Goal: Information Seeking & Learning: Understand process/instructions

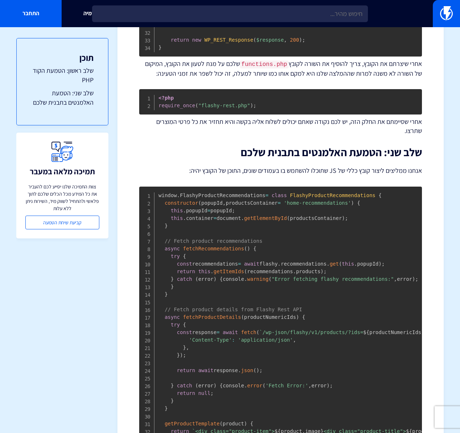
scroll to position [593, 0]
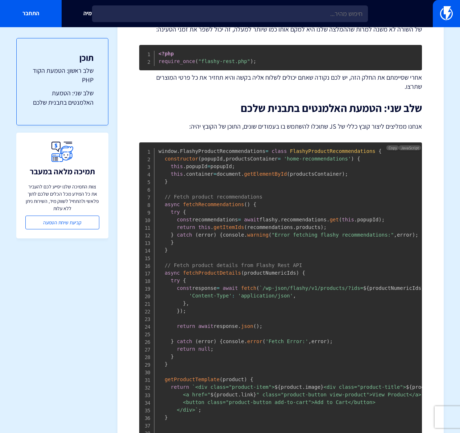
click at [185, 382] on span "getProductTemplate" at bounding box center [191, 379] width 55 height 6
click at [214, 201] on span "fetchRecommendations" at bounding box center [213, 204] width 61 height 6
drag, startPoint x: 214, startPoint y: 194, endPoint x: 213, endPoint y: 276, distance: 81.1
click at [214, 201] on span "fetchRecommendations" at bounding box center [213, 204] width 61 height 6
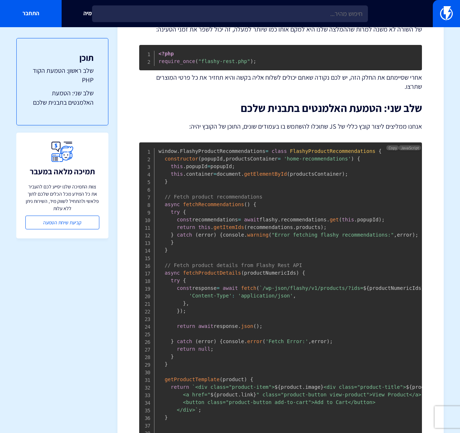
click at [216, 270] on span "fetchProductDetails" at bounding box center [212, 273] width 58 height 6
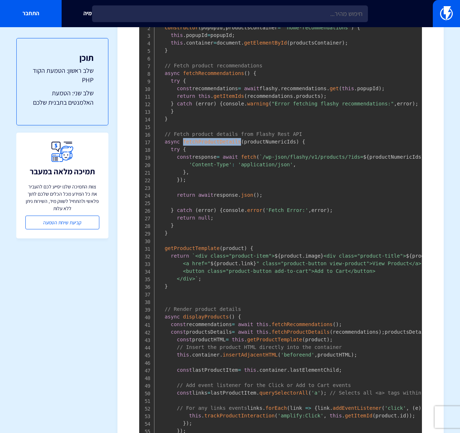
scroll to position [705, 0]
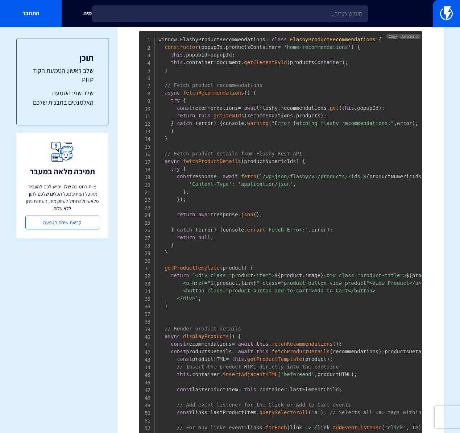
click at [222, 87] on pre "window . FlashyProductRecommendations = class FlashyProductRecommendations { co…" at bounding box center [280, 393] width 282 height 725
click at [223, 90] on span "fetchRecommendations" at bounding box center [213, 93] width 61 height 6
copy span "fetchRecommendations"
click at [212, 339] on span "displayProducts" at bounding box center [206, 336] width 46 height 6
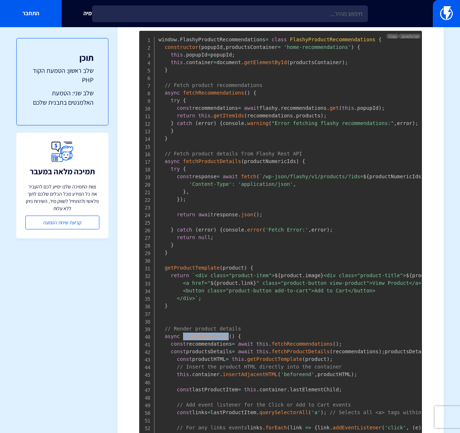
click at [212, 339] on span "displayProducts" at bounding box center [206, 336] width 46 height 6
copy span "displayProducts"
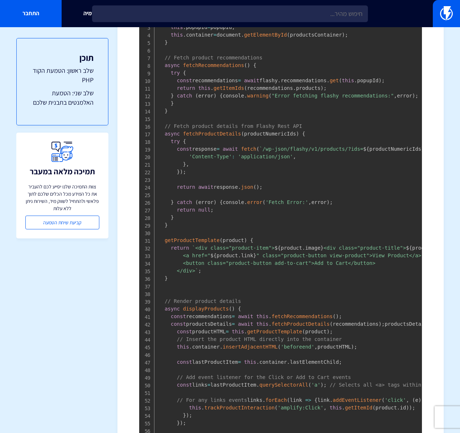
scroll to position [702, 0]
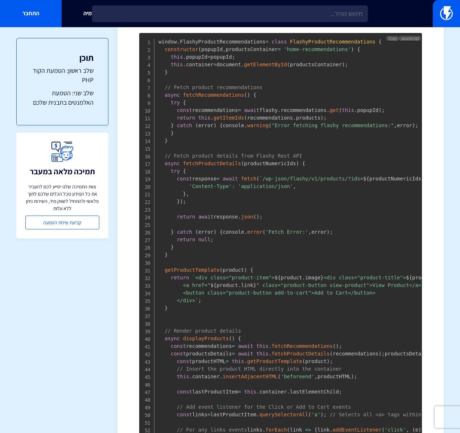
click at [281, 103] on code "window . FlashyProductRecommendations = class FlashyProductRecommendations { co…" at bounding box center [381, 395] width 446 height 713
drag, startPoint x: 281, startPoint y: 103, endPoint x: 323, endPoint y: 104, distance: 42.4
click at [281, 103] on code "window . FlashyProductRecommendations = class FlashyProductRecommendations { co…" at bounding box center [381, 395] width 446 height 713
click at [323, 115] on span ";" at bounding box center [324, 118] width 3 height 6
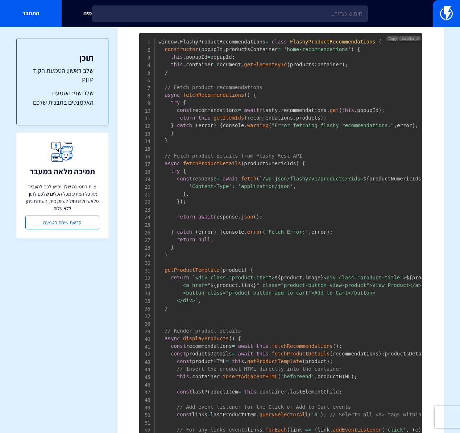
click at [320, 101] on code "window . FlashyProductRecommendations = class FlashyProductRecommendations { co…" at bounding box center [381, 395] width 446 height 713
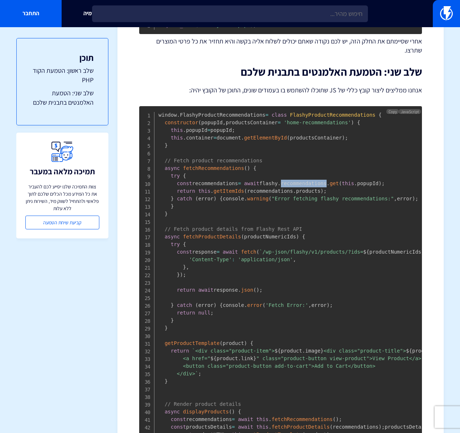
scroll to position [630, 0]
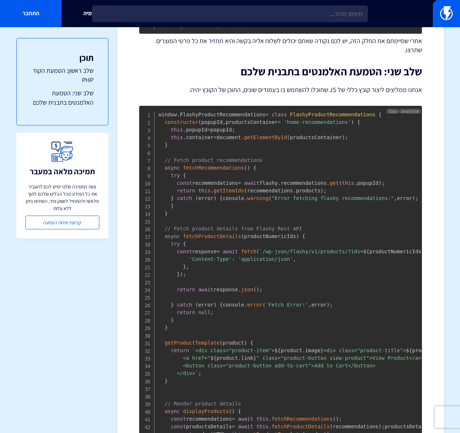
click at [235, 188] on span "getItemIds" at bounding box center [228, 191] width 30 height 6
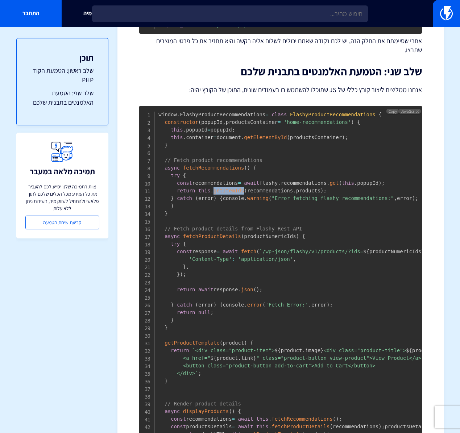
click at [235, 188] on span "getItemIds" at bounding box center [228, 191] width 30 height 6
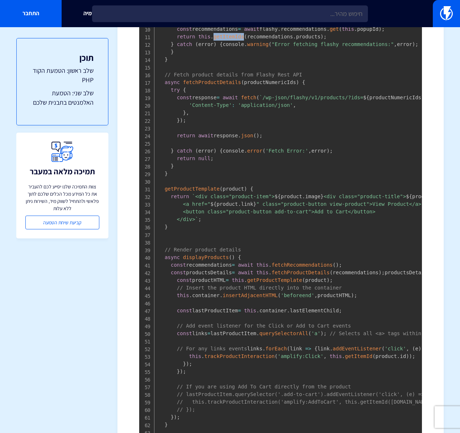
scroll to position [798, 0]
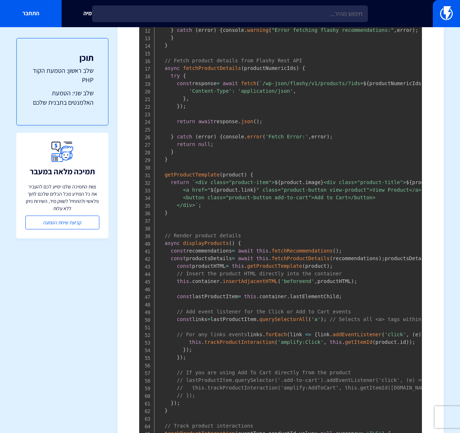
click at [316, 261] on span "fetchProductDetails" at bounding box center [300, 258] width 58 height 6
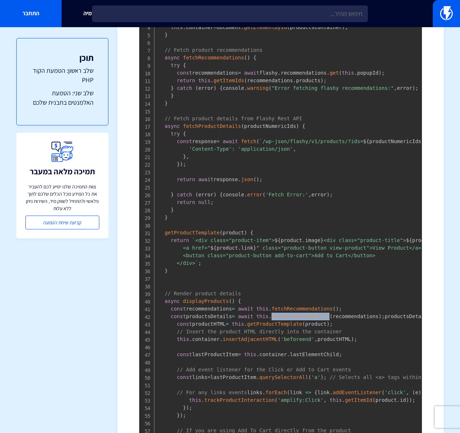
scroll to position [732, 0]
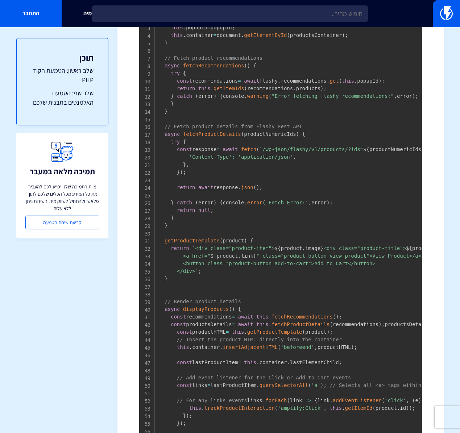
click at [298, 319] on span "fetchRecommendations" at bounding box center [301, 317] width 61 height 6
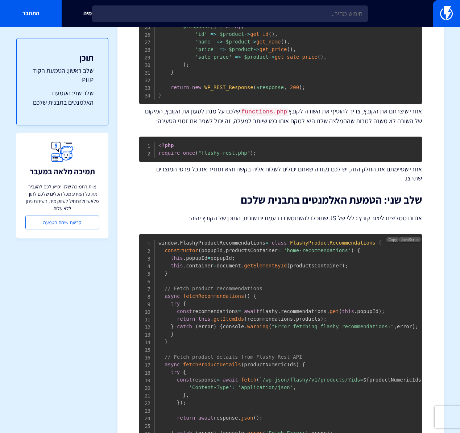
scroll to position [507, 0]
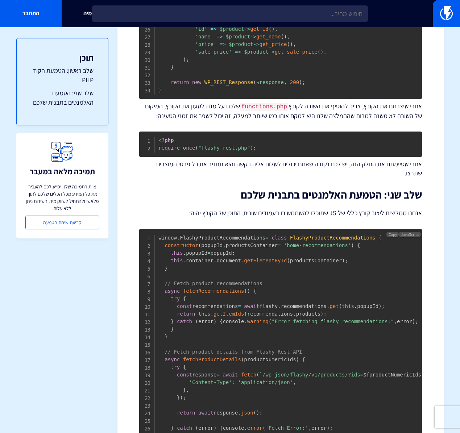
click at [318, 235] on span "FlashyProductRecommendations" at bounding box center [332, 238] width 85 height 6
drag, startPoint x: 318, startPoint y: 229, endPoint x: 302, endPoint y: 230, distance: 16.3
click at [316, 235] on span "FlashyProductRecommendations" at bounding box center [332, 238] width 85 height 6
drag, startPoint x: 209, startPoint y: 236, endPoint x: 212, endPoint y: 259, distance: 23.0
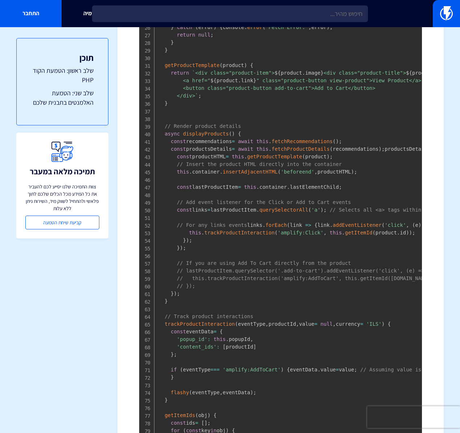
scroll to position [914, 0]
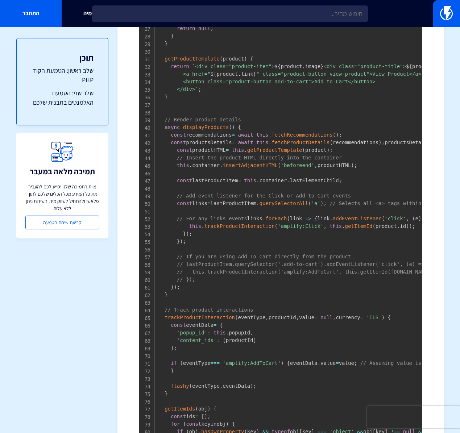
click at [208, 62] on span "getProductTemplate" at bounding box center [191, 59] width 55 height 6
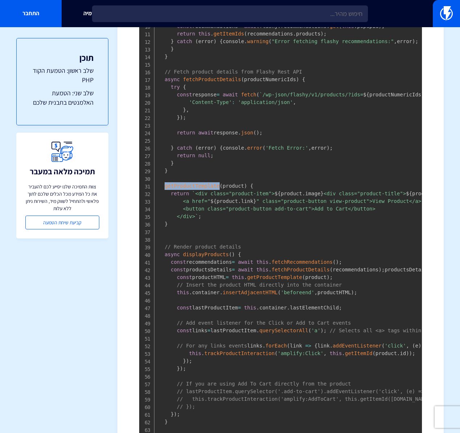
scroll to position [777, 0]
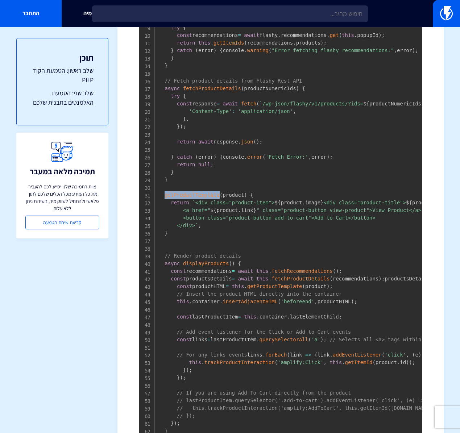
copy span "getProductTemplate"
click at [195, 198] on span "getProductTemplate" at bounding box center [191, 195] width 55 height 6
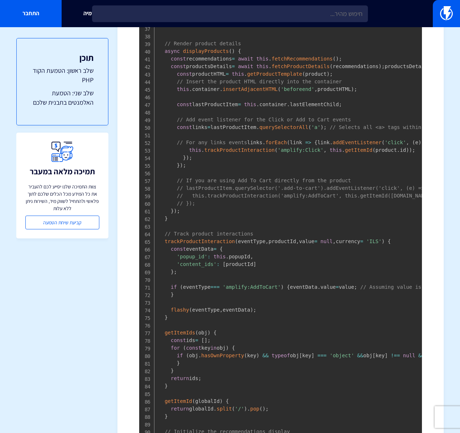
scroll to position [995, 0]
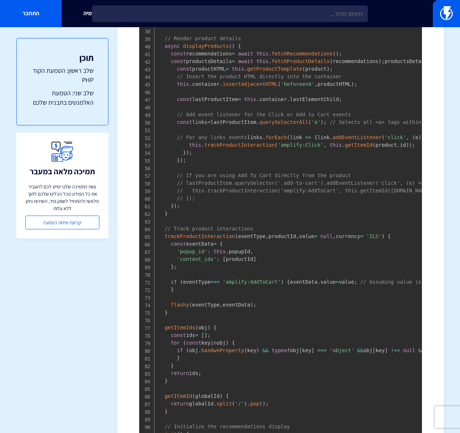
click at [209, 239] on span "trackProductInteraction" at bounding box center [199, 236] width 70 height 6
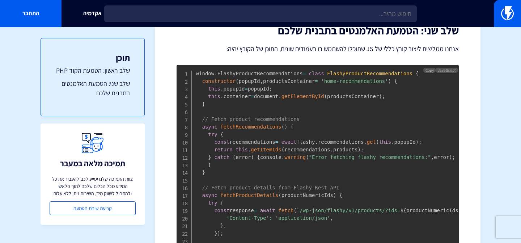
scroll to position [673, 0]
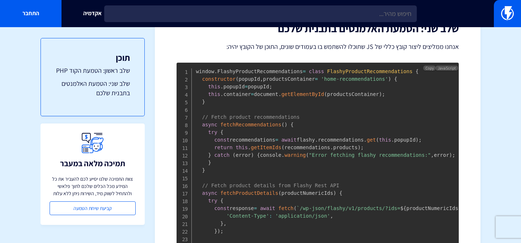
click at [318, 137] on span "." at bounding box center [316, 140] width 3 height 6
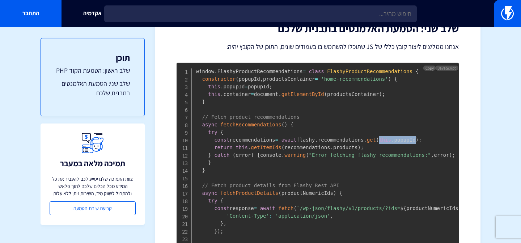
drag, startPoint x: 419, startPoint y: 128, endPoint x: 391, endPoint y: 129, distance: 28.3
click at [273, 144] on span "getItemIds" at bounding box center [266, 147] width 30 height 6
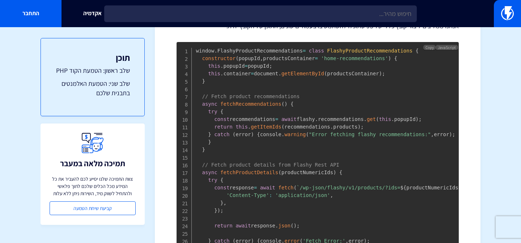
scroll to position [694, 0]
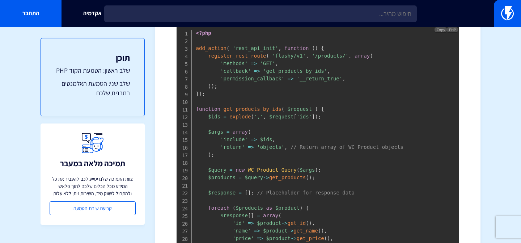
scroll to position [312, 0]
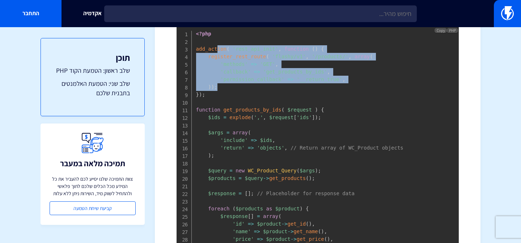
drag, startPoint x: 269, startPoint y: 88, endPoint x: 216, endPoint y: 51, distance: 64.3
click at [216, 51] on pre "<?php add_action ( 'rest_api_init' , function ( ) { register_rest_route ( 'flas…" at bounding box center [318, 159] width 282 height 269
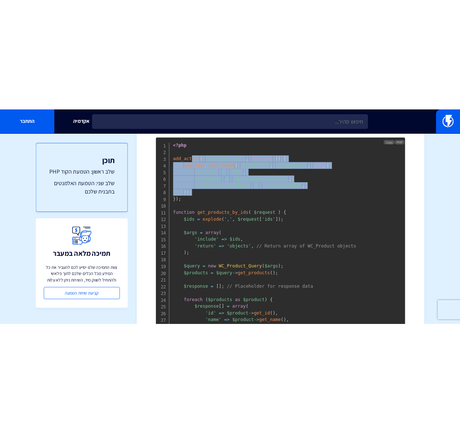
scroll to position [293, 0]
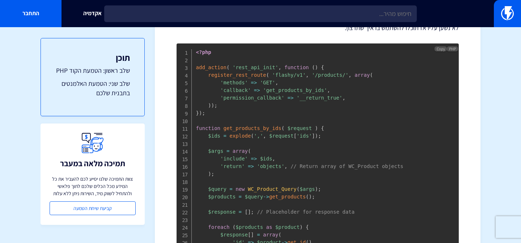
click at [322, 181] on pre "<?php add_action ( 'rest_api_init' , function ( ) { register_rest_route ( 'flas…" at bounding box center [318, 177] width 282 height 269
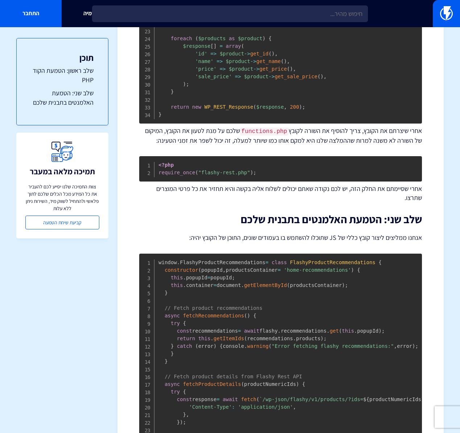
scroll to position [540, 0]
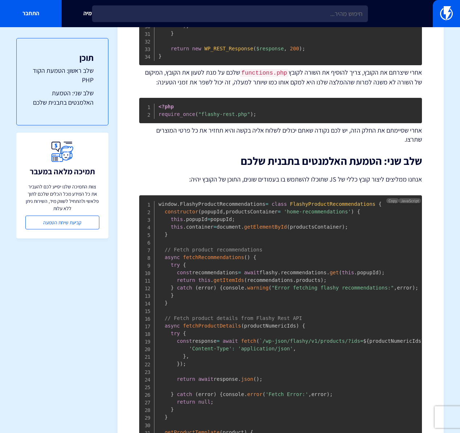
drag, startPoint x: 329, startPoint y: 217, endPoint x: 273, endPoint y: 219, distance: 55.8
click at [260, 224] on span "getElementById" at bounding box center [265, 227] width 43 height 6
drag, startPoint x: 260, startPoint y: 215, endPoint x: 240, endPoint y: 219, distance: 20.2
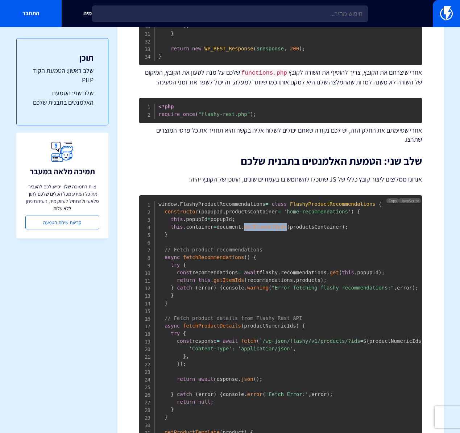
click at [260, 224] on span "getElementById" at bounding box center [265, 227] width 43 height 6
drag, startPoint x: 198, startPoint y: 217, endPoint x: 219, endPoint y: 238, distance: 29.4
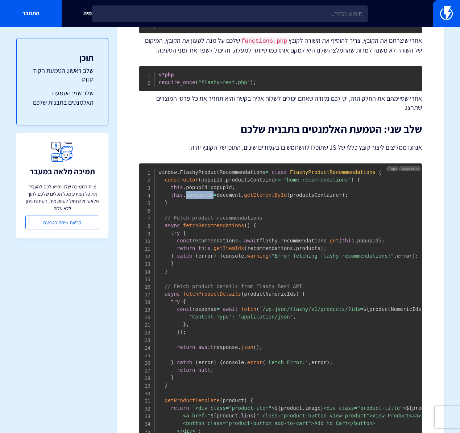
scroll to position [594, 0]
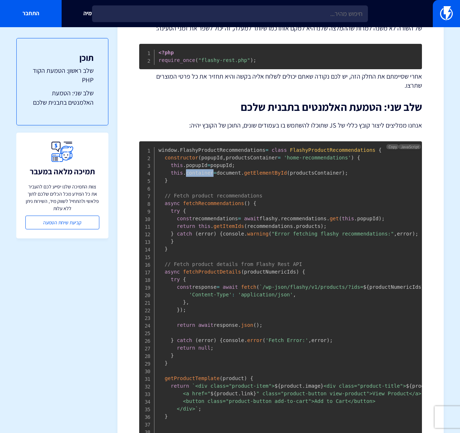
copy code "container"
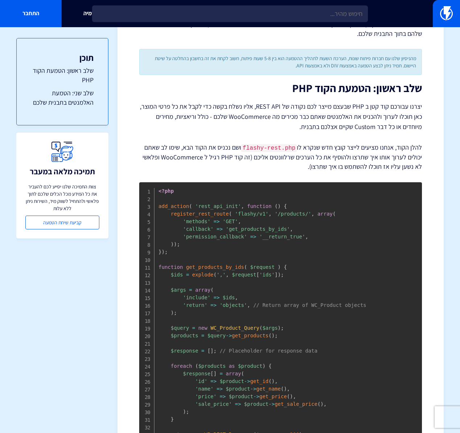
scroll to position [154, 0]
click at [192, 214] on span "register_rest_route" at bounding box center [200, 214] width 58 height 6
copy span "register_rest_route"
click at [236, 267] on span "get_products_by_ids" at bounding box center [215, 267] width 58 height 6
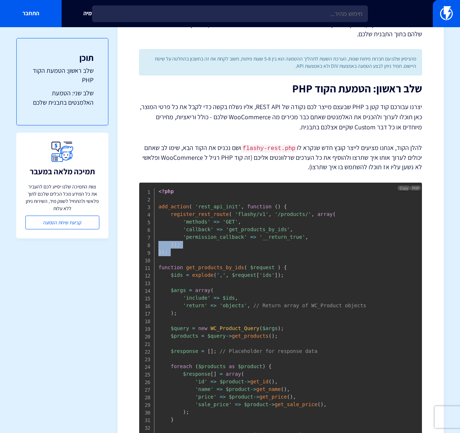
drag, startPoint x: 192, startPoint y: 256, endPoint x: 188, endPoint y: 248, distance: 8.9
click at [152, 244] on pre "<?php add_action ( 'rest_api_init' , function ( ) { register_rest_route ( 'flas…" at bounding box center [280, 317] width 282 height 269
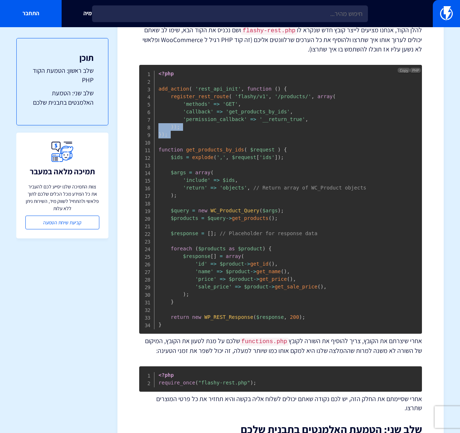
scroll to position [278, 0]
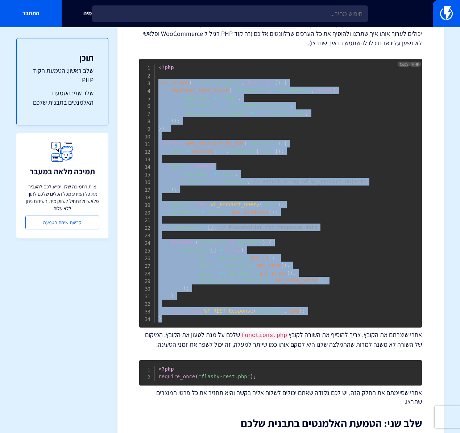
drag, startPoint x: 171, startPoint y: 318, endPoint x: 154, endPoint y: 84, distance: 234.2
click at [154, 84] on pre "<?php add_action ( 'rest_api_init' , function ( ) { register_rest_route ( 'flas…" at bounding box center [280, 193] width 282 height 269
copy span "add_action ( 'rest_api_init' , function ( ) { register_rest_route ( 'flashy/v1'…"
click at [282, 221] on pre "<?php add_action ( 'rest_api_init' , function ( ) { register_rest_route ( 'flas…" at bounding box center [280, 193] width 282 height 269
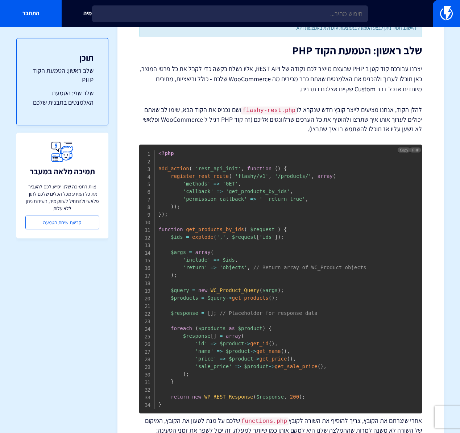
scroll to position [192, 0]
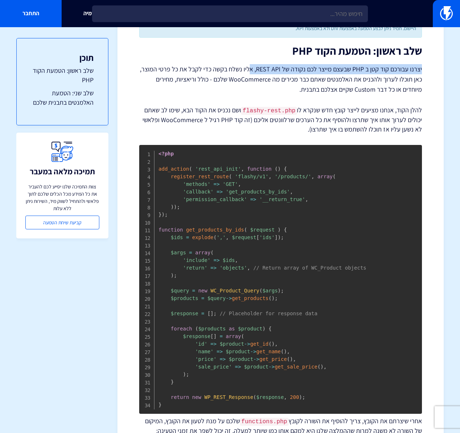
drag, startPoint x: 420, startPoint y: 69, endPoint x: 253, endPoint y: 69, distance: 167.3
copy p "יצרנו עבורכם קוד קטן ב PHP שבעצם מייצר לכם נקודה של REST API, א"
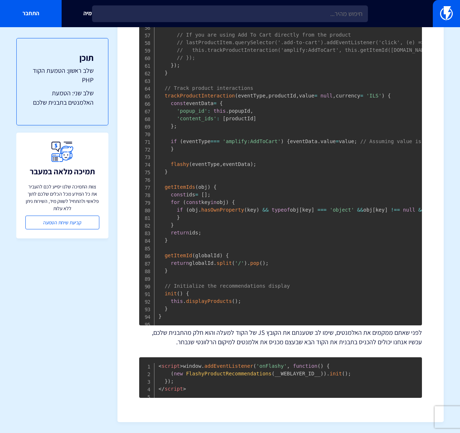
scroll to position [1245, 0]
click at [220, 298] on span "displayProducts" at bounding box center [209, 301] width 46 height 6
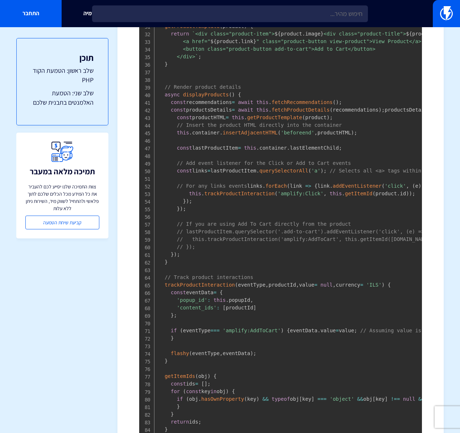
scroll to position [933, 0]
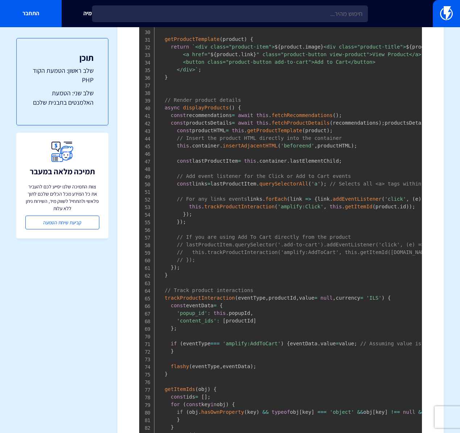
click at [306, 118] on span "fetchRecommendations" at bounding box center [301, 115] width 61 height 6
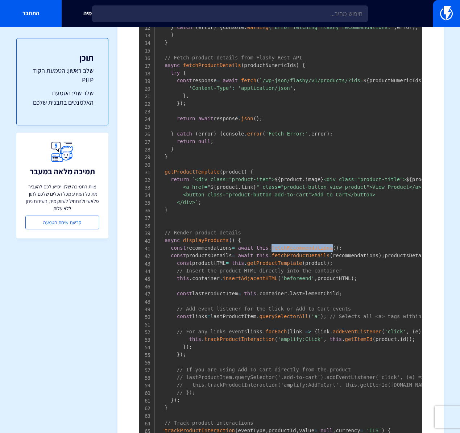
copy span "fetchRecommendations"
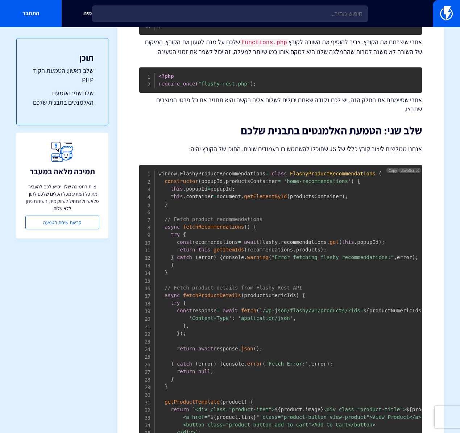
scroll to position [882, 0]
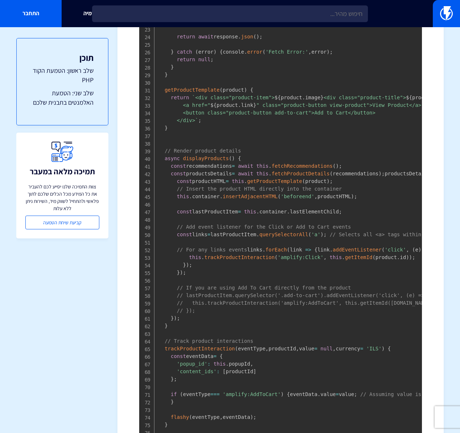
click at [298, 176] on span "fetchProductDetails" at bounding box center [300, 174] width 58 height 6
copy span "fetchProductDetails"
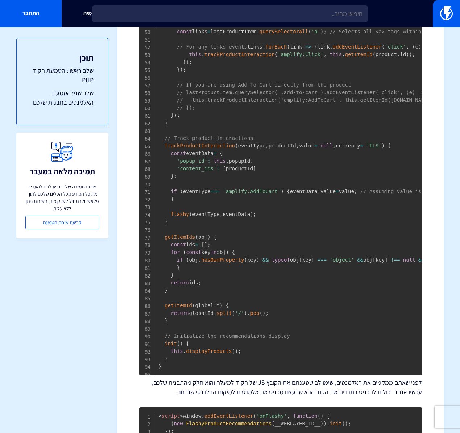
scroll to position [1175, 0]
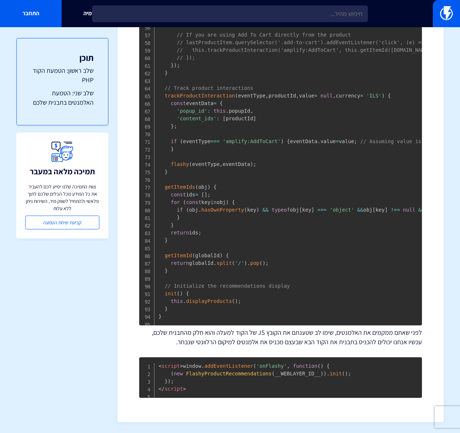
drag, startPoint x: 186, startPoint y: 372, endPoint x: 180, endPoint y: 378, distance: 8.5
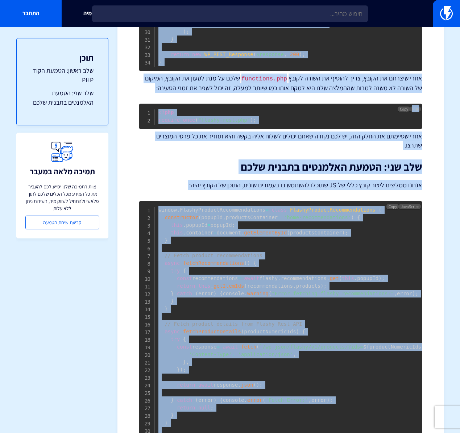
scroll to position [485, 0]
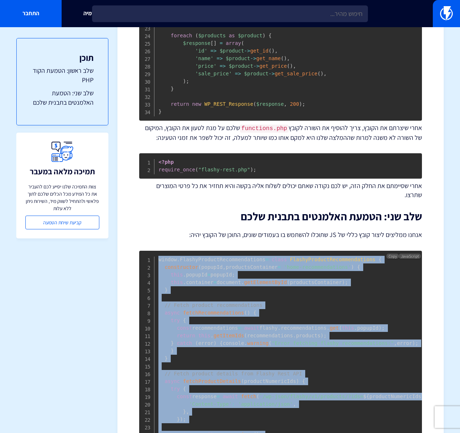
drag, startPoint x: 179, startPoint y: 380, endPoint x: 135, endPoint y: 246, distance: 141.1
click at [135, 246] on div "מרכז תמיכה המלצות מוצרים שימוש בהמלצות מוצרים באמצעות API עבור WooCommerce ההמל…" at bounding box center [280, 312] width 326 height 1519
copy code "window . FlashyProductRecommendations = class FlashyProductRecommendations { co…"
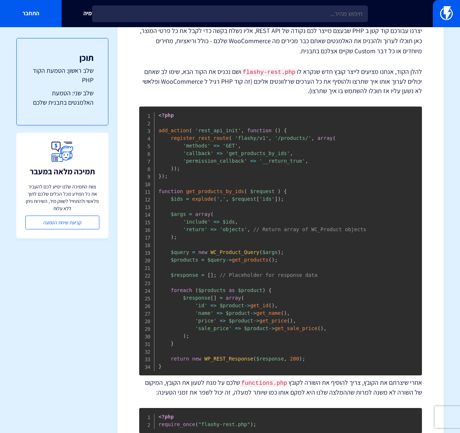
scroll to position [231, 0]
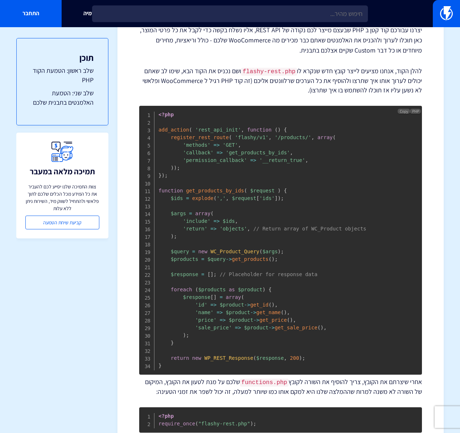
drag, startPoint x: 201, startPoint y: 371, endPoint x: 197, endPoint y: 370, distance: 3.6
click at [201, 371] on pre "<?php add_action ( 'rest_api_init' , function ( ) { register_rest_route ( 'flas…" at bounding box center [280, 240] width 282 height 269
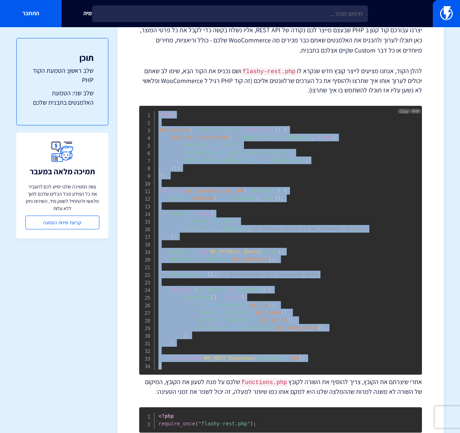
drag, startPoint x: 195, startPoint y: 368, endPoint x: 134, endPoint y: 108, distance: 267.5
click at [400, 109] on span "Copy" at bounding box center [403, 111] width 8 height 5
click at [205, 280] on pre "<?php add_action ( 'rest_api_init' , function ( ) { register_rest_route ( 'flas…" at bounding box center [280, 240] width 282 height 269
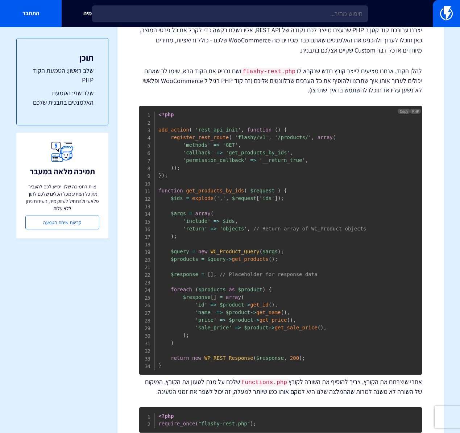
click at [246, 139] on span "'flashy/v1'" at bounding box center [252, 137] width 34 height 6
drag, startPoint x: 246, startPoint y: 139, endPoint x: 306, endPoint y: 137, distance: 60.1
click at [306, 137] on span "<?php add_action ( 'rest_api_init' , function ( ) { register_rest_route ( 'flas…" at bounding box center [261, 240] width 207 height 257
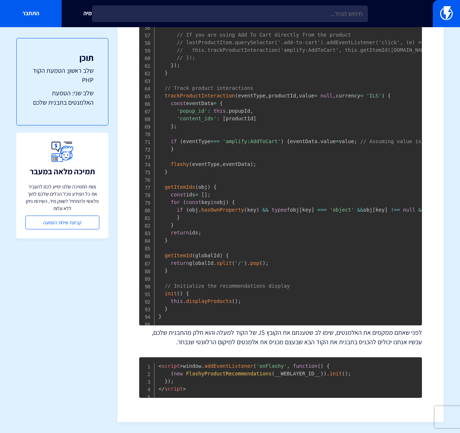
scroll to position [1246, 0]
click at [204, 391] on pre "< script > window . addEventListener ( 'onFlashy' , function ( ) { ( new Flashy…" at bounding box center [280, 377] width 282 height 41
drag, startPoint x: 204, startPoint y: 391, endPoint x: 136, endPoint y: 358, distance: 75.0
click at [221, 398] on pre "< script > window . addEventListener ( 'onFlashy' , function ( ) { ( new Flashy…" at bounding box center [280, 377] width 282 height 41
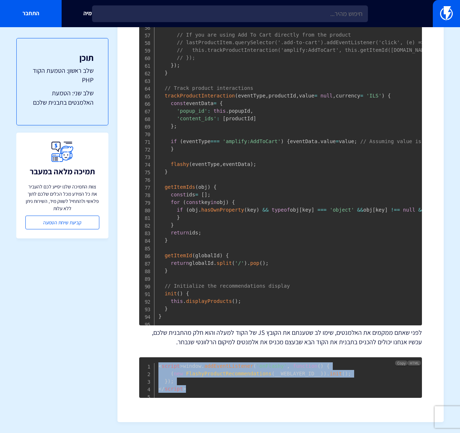
drag, startPoint x: 189, startPoint y: 390, endPoint x: 133, endPoint y: 353, distance: 66.8
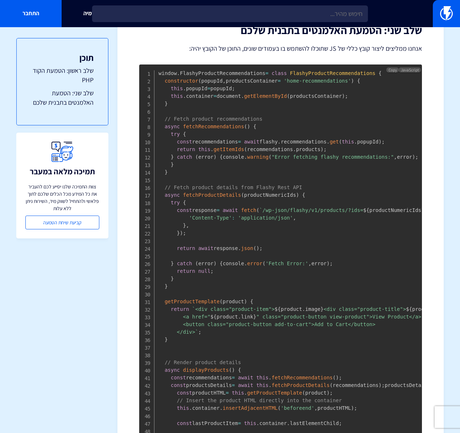
scroll to position [676, 0]
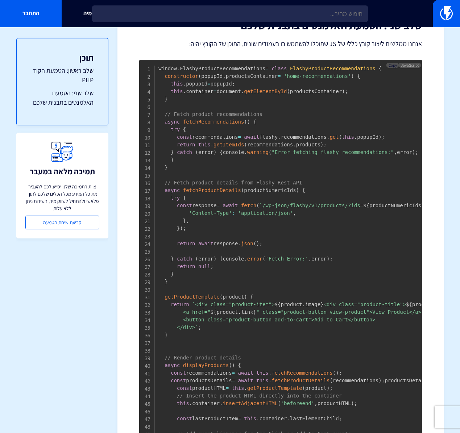
click at [392, 63] on span "Copy" at bounding box center [392, 65] width 8 height 5
click at [407, 63] on span "JavaScript" at bounding box center [409, 65] width 22 height 5
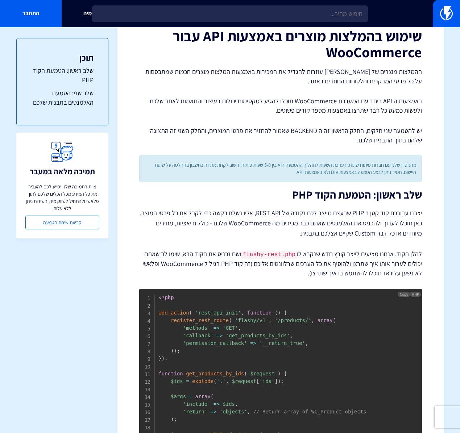
scroll to position [67, 0]
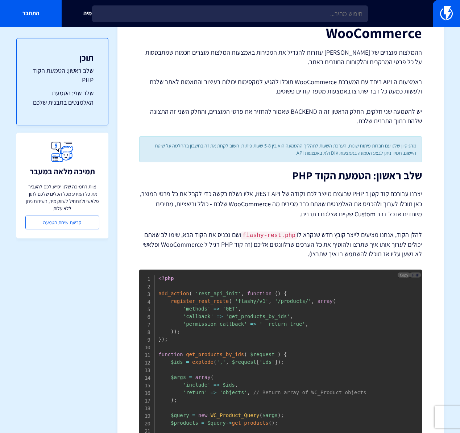
click at [415, 274] on span "PHP" at bounding box center [415, 274] width 11 height 5
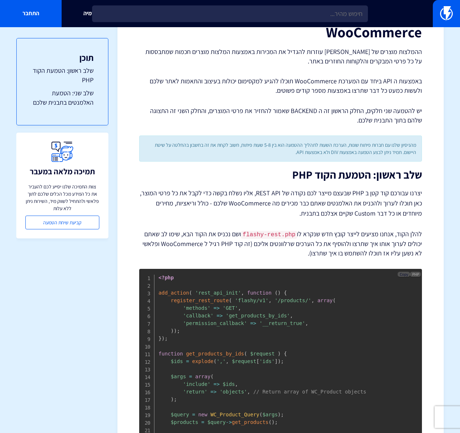
click at [407, 274] on span "Copy" at bounding box center [403, 274] width 8 height 5
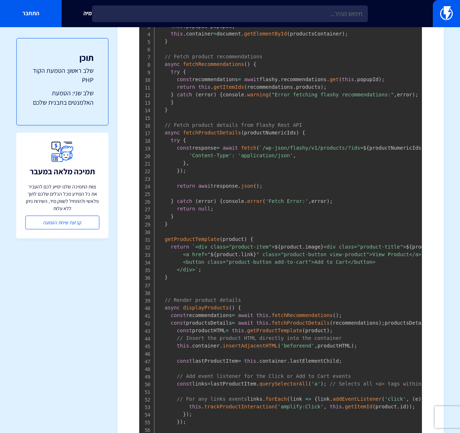
scroll to position [657, 0]
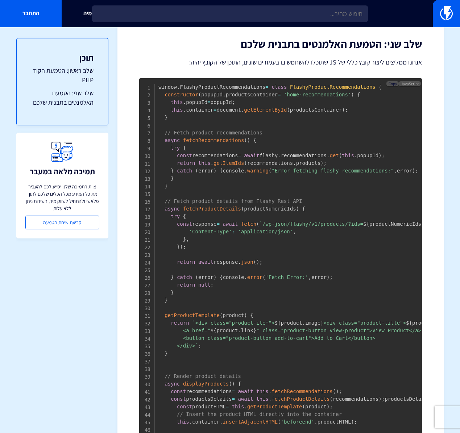
click at [392, 81] on span "Copy" at bounding box center [392, 83] width 8 height 5
click at [391, 81] on span "Copy" at bounding box center [392, 83] width 8 height 5
click at [206, 206] on span "fetchProductDetails" at bounding box center [212, 209] width 58 height 6
drag, startPoint x: 206, startPoint y: 205, endPoint x: 214, endPoint y: 221, distance: 17.0
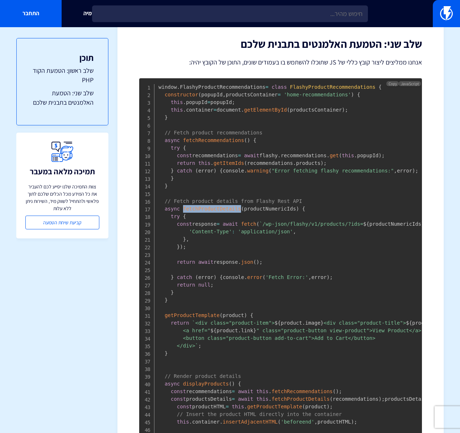
click at [206, 206] on span "fetchProductDetails" at bounding box center [212, 209] width 58 height 6
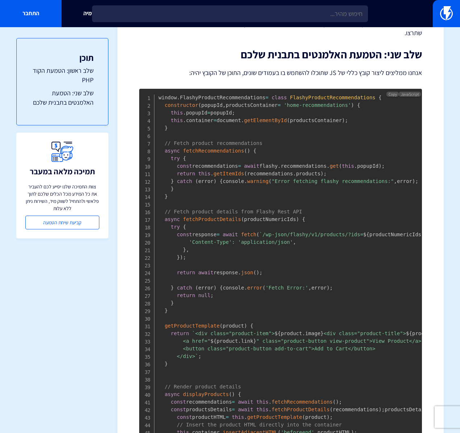
scroll to position [890, 0]
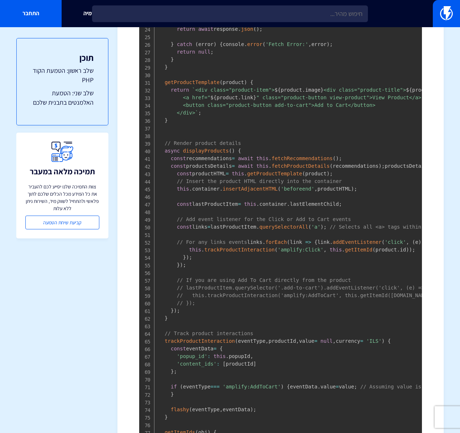
click at [214, 218] on code "window . FlashyProductRecommendations = class FlashyProductRecommendations { co…" at bounding box center [381, 207] width 446 height 713
drag, startPoint x: 214, startPoint y: 218, endPoint x: 219, endPoint y: 223, distance: 6.7
click at [214, 219] on code "window . FlashyProductRecommendations = class FlashyProductRecommendations { co…" at bounding box center [381, 207] width 446 height 713
